Goal: Navigation & Orientation: Find specific page/section

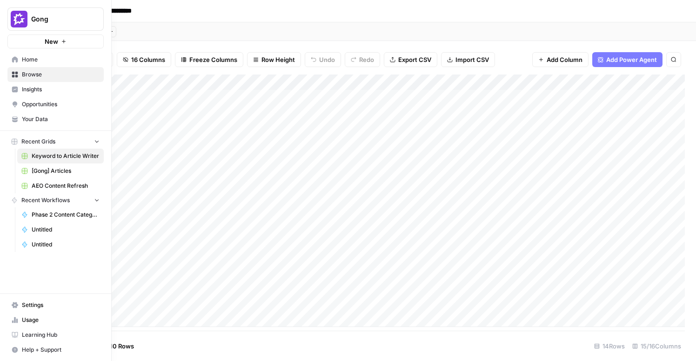
click at [15, 59] on icon at bounding box center [15, 59] width 6 height 6
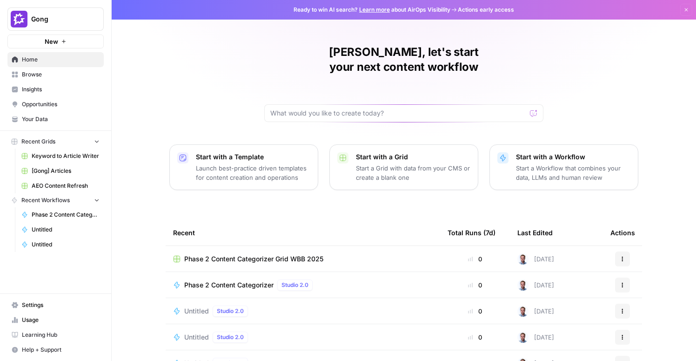
click at [47, 92] on span "Insights" at bounding box center [61, 89] width 78 height 8
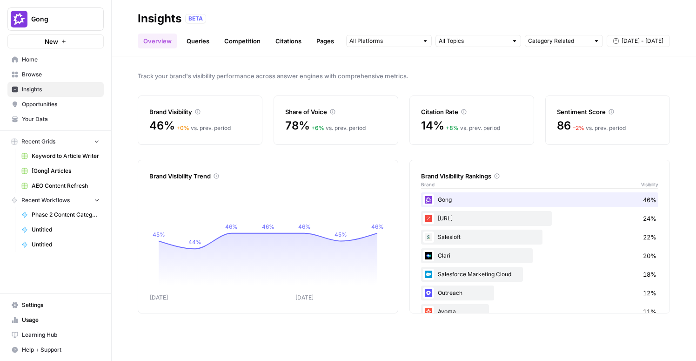
click at [242, 41] on link "Competition" at bounding box center [242, 41] width 47 height 15
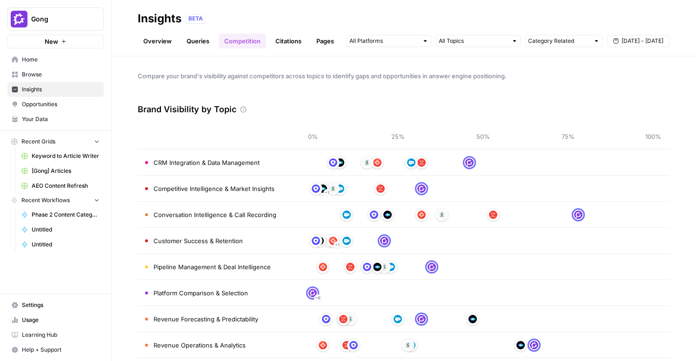
click at [144, 43] on link "Overview" at bounding box center [158, 41] width 40 height 15
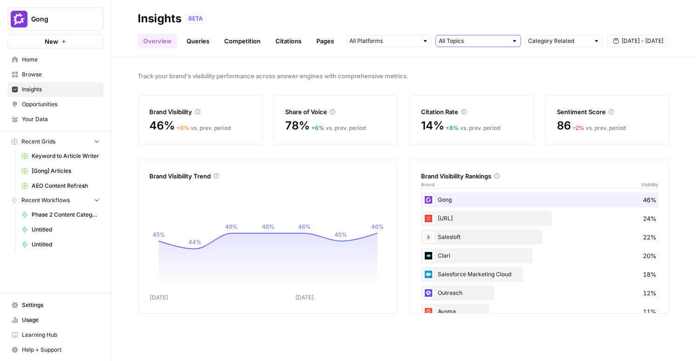
click at [461, 44] on input "text" at bounding box center [473, 40] width 69 height 9
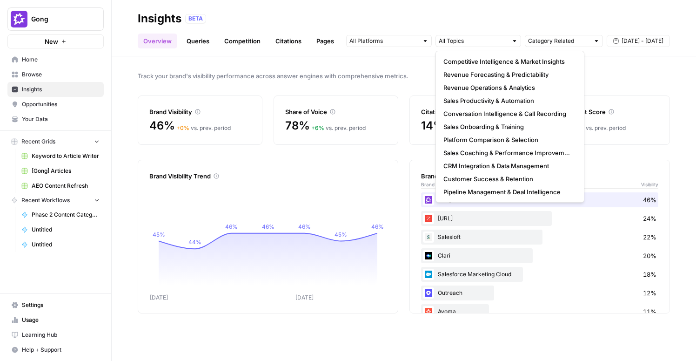
click at [227, 57] on div "Track your brand's visibility performance across answer engines with comprehens…" at bounding box center [404, 208] width 585 height 304
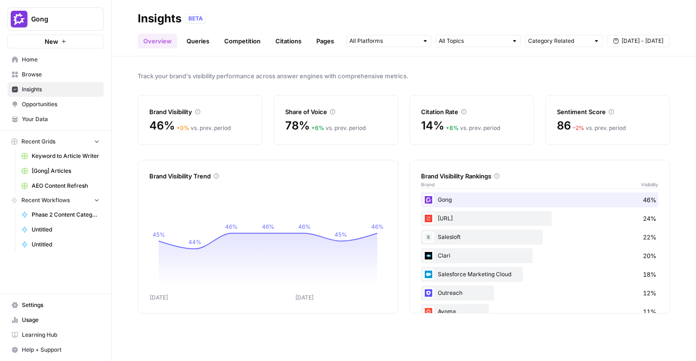
click at [202, 43] on link "Queries" at bounding box center [198, 41] width 34 height 15
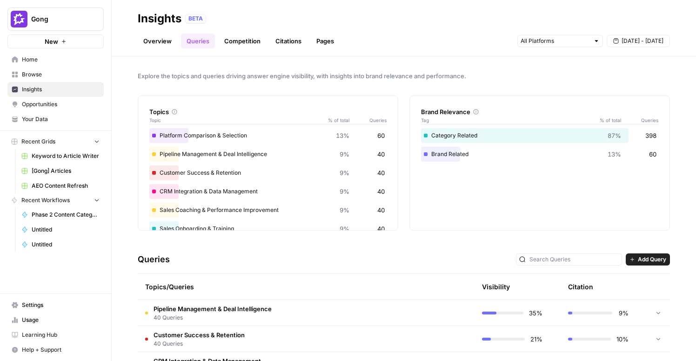
scroll to position [110, 0]
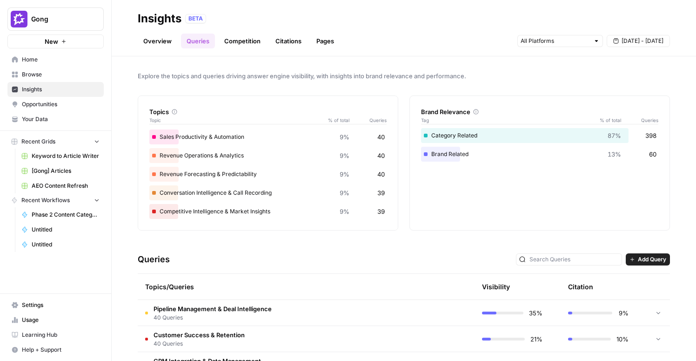
click at [244, 44] on link "Competition" at bounding box center [242, 41] width 47 height 15
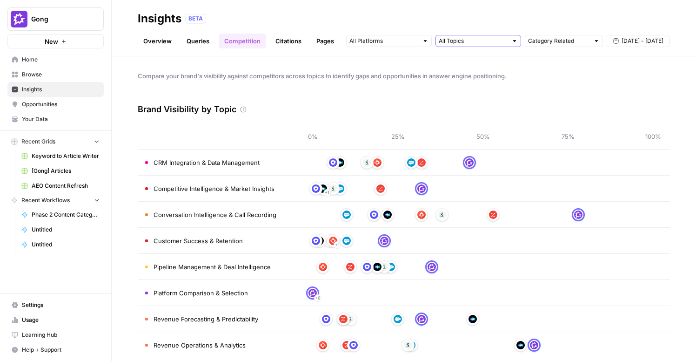
click at [495, 45] on input "text" at bounding box center [473, 40] width 69 height 9
click at [550, 41] on input "text" at bounding box center [558, 40] width 61 height 9
type input "Category Related"
click at [506, 40] on input "text" at bounding box center [473, 40] width 69 height 9
click at [329, 40] on link "Pages" at bounding box center [325, 41] width 29 height 15
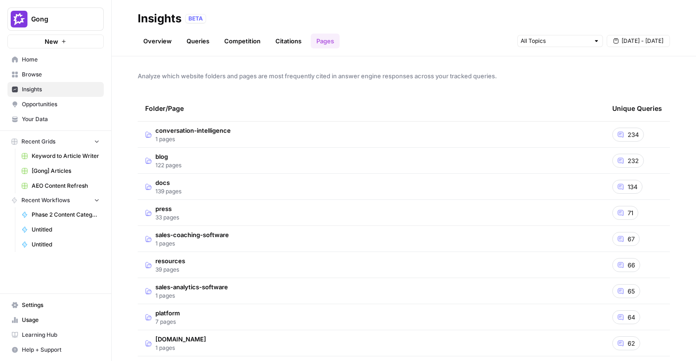
click at [157, 48] on link "Overview" at bounding box center [158, 41] width 40 height 15
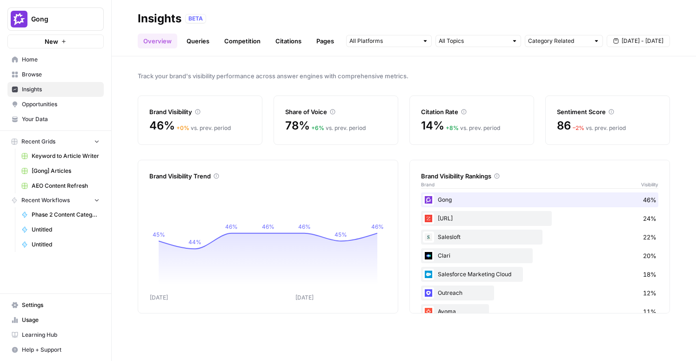
click at [286, 41] on link "Citations" at bounding box center [288, 41] width 37 height 15
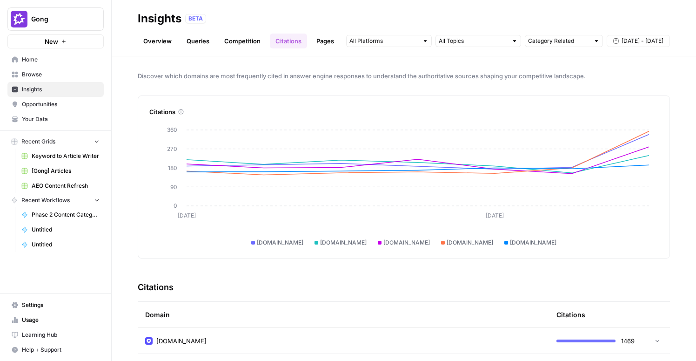
click at [325, 46] on link "Pages" at bounding box center [325, 41] width 29 height 15
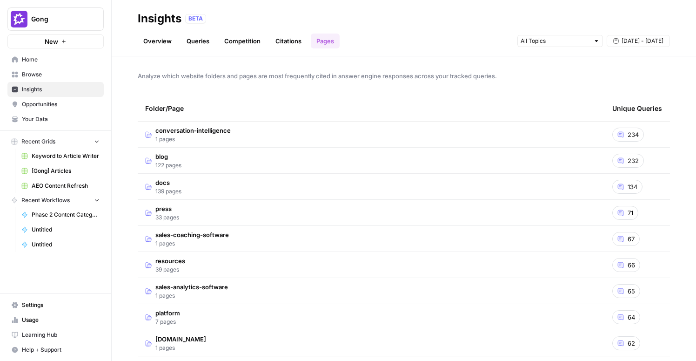
click at [203, 130] on span "conversation-intelligence" at bounding box center [192, 130] width 75 height 9
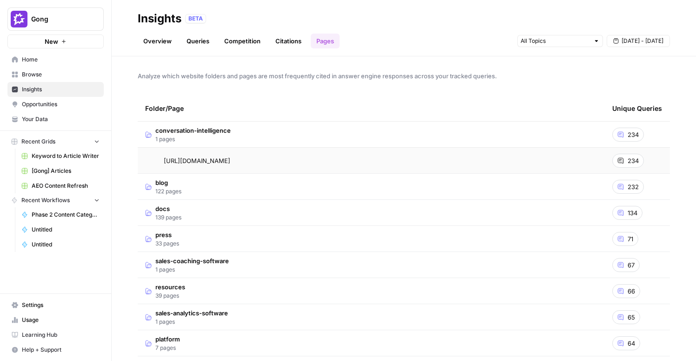
click at [634, 159] on span "234" at bounding box center [633, 160] width 11 height 9
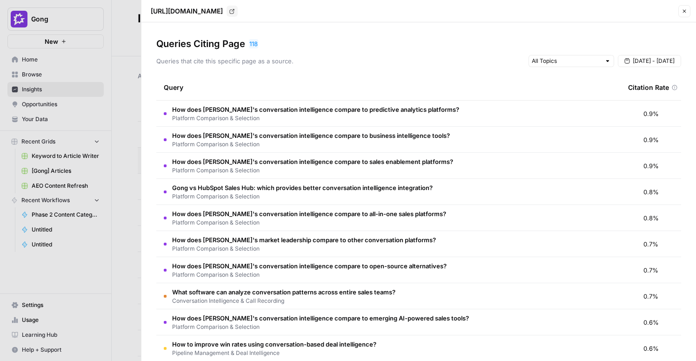
click at [682, 13] on icon "button" at bounding box center [685, 11] width 6 height 6
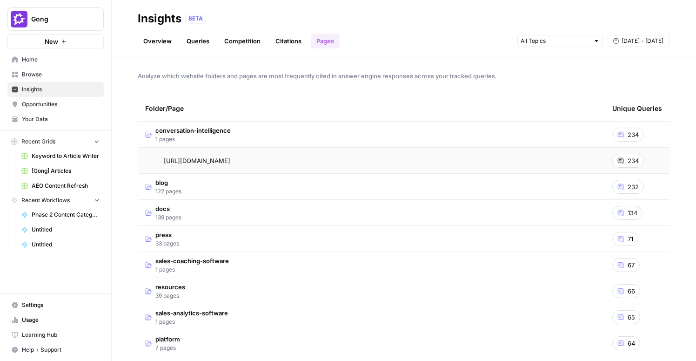
click at [53, 106] on span "Opportunities" at bounding box center [61, 104] width 78 height 8
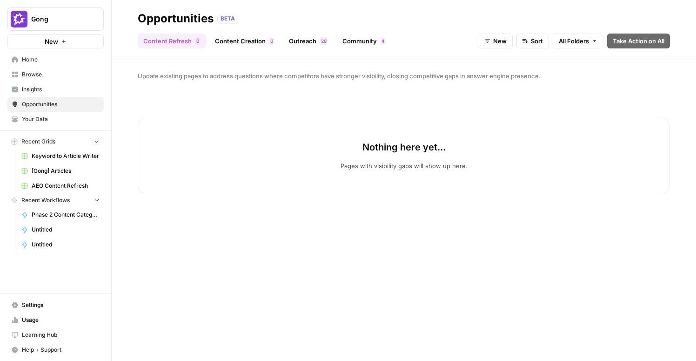
click at [350, 38] on link "Community 4" at bounding box center [364, 41] width 54 height 15
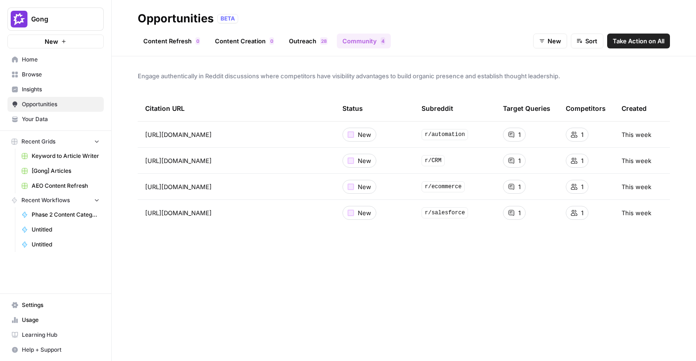
click at [574, 12] on div "Opportunities BETA" at bounding box center [404, 18] width 533 height 15
